Goal: Find contact information: Find contact information

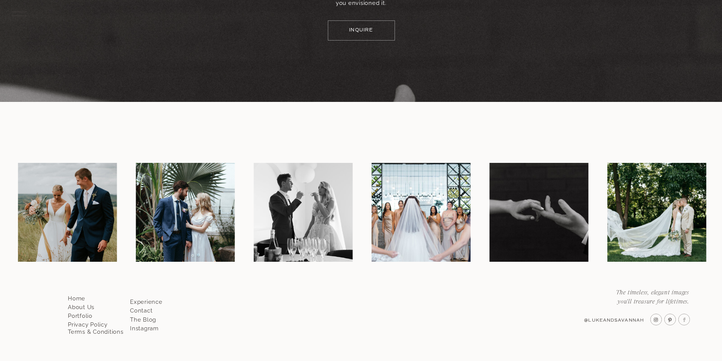
scroll to position [4405, 0]
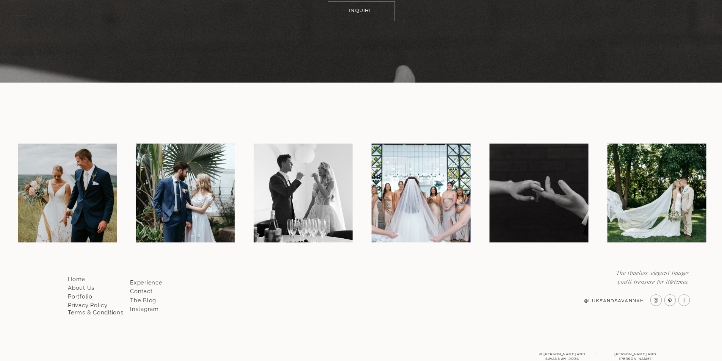
click at [138, 292] on p "Contact" at bounding box center [151, 289] width 43 height 7
click at [141, 292] on p "Contact" at bounding box center [151, 289] width 43 height 7
click at [142, 292] on p "Contact" at bounding box center [151, 289] width 43 height 7
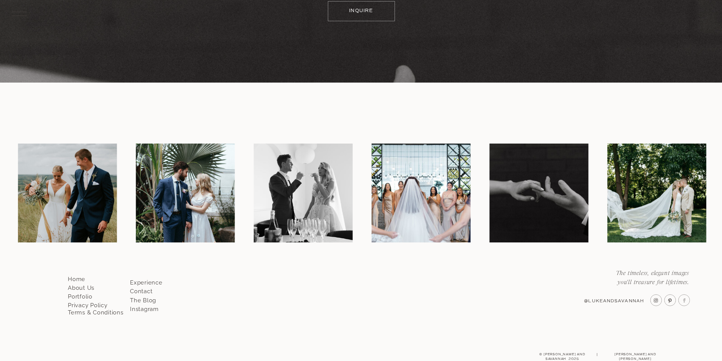
click at [141, 291] on p "Contact" at bounding box center [151, 289] width 43 height 7
click at [141, 290] on p "Contact" at bounding box center [151, 289] width 43 height 7
click at [141, 288] on p "Contact" at bounding box center [151, 289] width 43 height 7
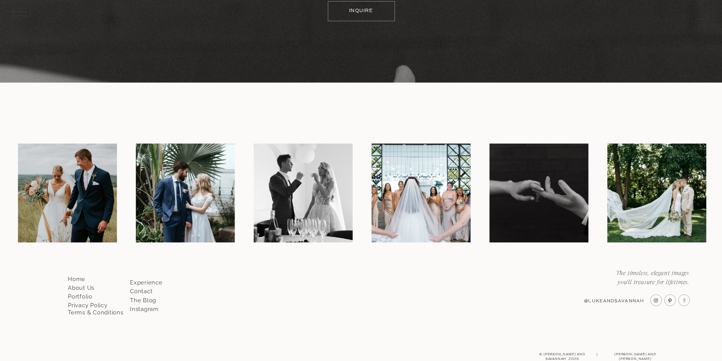
click at [141, 288] on p "Contact" at bounding box center [151, 289] width 43 height 7
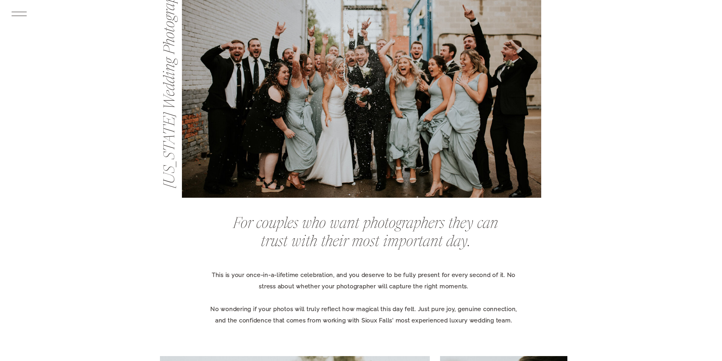
scroll to position [313, 0]
